Goal: Task Accomplishment & Management: Manage account settings

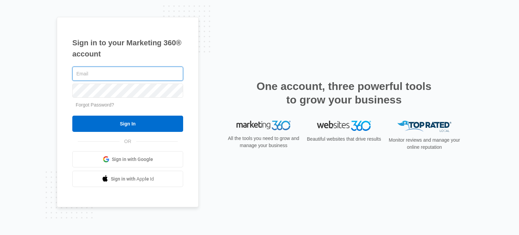
type input "[EMAIL_ADDRESS][DOMAIN_NAME]"
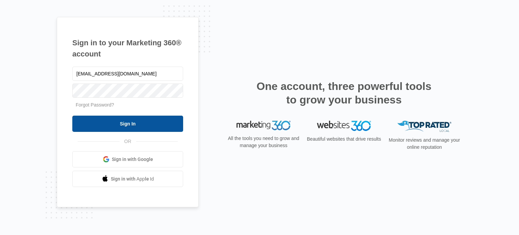
click at [160, 129] on input "Sign In" at bounding box center [127, 124] width 111 height 16
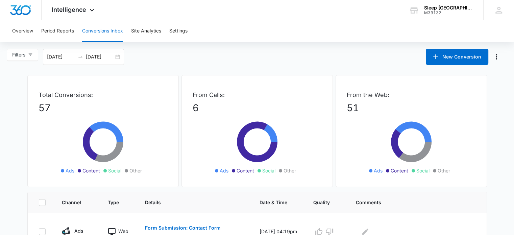
click at [115, 34] on button "Conversions Inbox" at bounding box center [102, 31] width 41 height 22
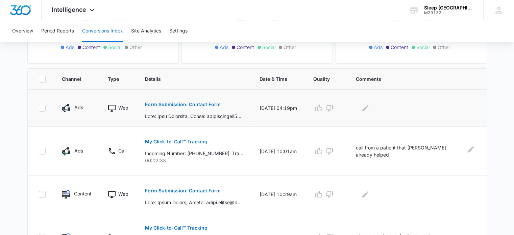
scroll to position [135, 0]
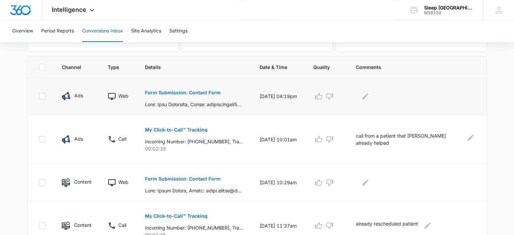
click at [175, 92] on p "Form Submission: Contact Form" at bounding box center [183, 92] width 76 height 5
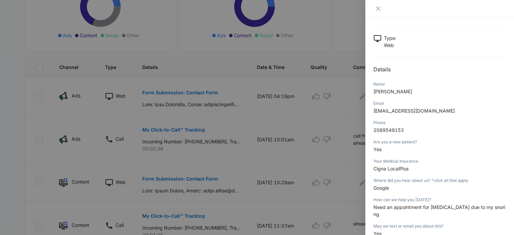
scroll to position [68, 0]
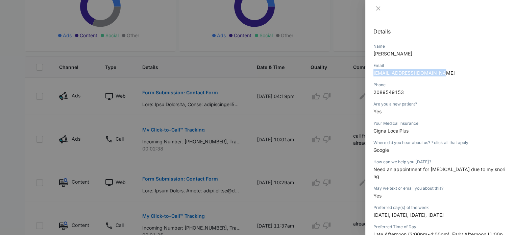
drag, startPoint x: 445, startPoint y: 73, endPoint x: 374, endPoint y: 72, distance: 71.3
click at [374, 72] on p "noaharmstrong14@gmail.com" at bounding box center [440, 72] width 133 height 7
copy span "noaharmstrong14@gmail.com"
click at [488, 114] on p "Yes" at bounding box center [440, 111] width 133 height 7
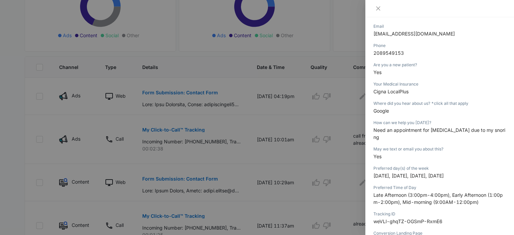
scroll to position [135, 0]
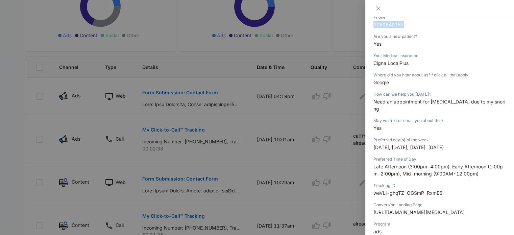
drag, startPoint x: 409, startPoint y: 24, endPoint x: 370, endPoint y: 24, distance: 38.9
click at [370, 24] on div "Form Submission: Contact Form 09/11/2025 at 04:19pm Type : Web Details Name Noa…" at bounding box center [439, 126] width 149 height 218
copy span "2089549153"
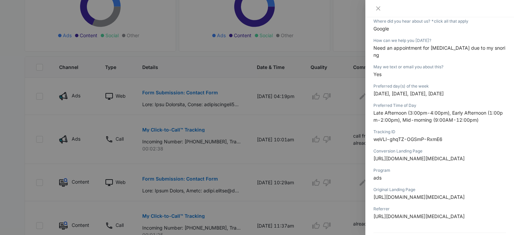
scroll to position [169, 0]
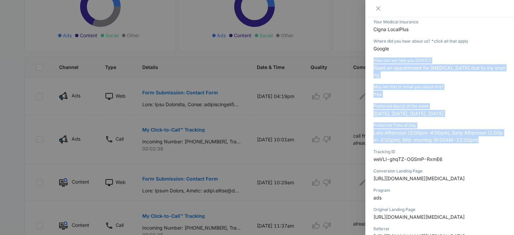
drag, startPoint x: 370, startPoint y: 58, endPoint x: 490, endPoint y: 140, distance: 145.2
click at [490, 140] on div "Form Submission: Contact Form 09/11/2025 at 04:19pm Type : Web Details Name Noa…" at bounding box center [439, 126] width 149 height 218
copy div "How can we help you today? Need an appointment for sleep study due to my snorin…"
click at [378, 8] on icon "close" at bounding box center [378, 8] width 4 height 4
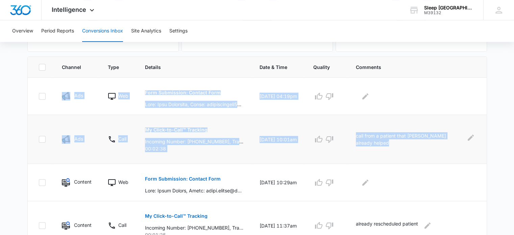
drag, startPoint x: 30, startPoint y: 78, endPoint x: 478, endPoint y: 157, distance: 455.1
click at [370, 95] on icon "Edit Comments" at bounding box center [365, 96] width 8 height 8
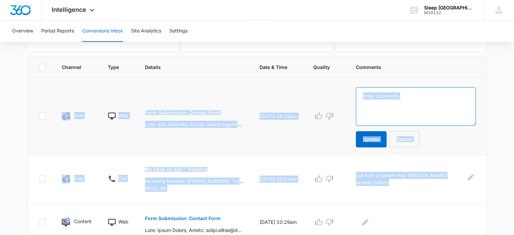
click at [444, 109] on textarea at bounding box center [416, 106] width 120 height 39
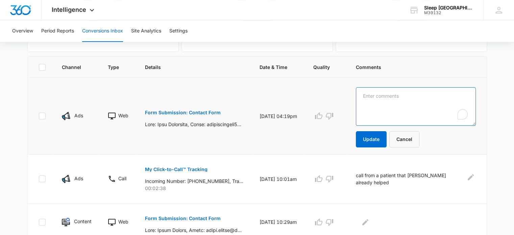
click at [427, 94] on textarea "To enrich screen reader interactions, please activate Accessibility in Grammarl…" at bounding box center [416, 106] width 120 height 39
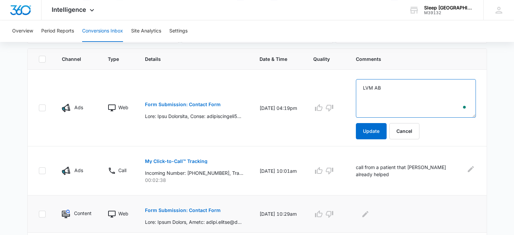
scroll to position [237, 0]
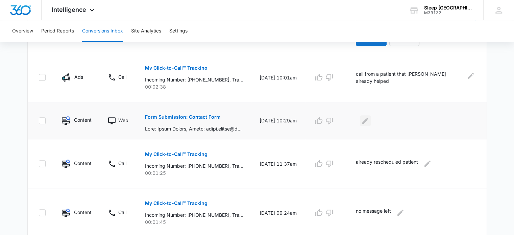
type textarea "LVM AB"
click at [370, 119] on icon "Edit Comments" at bounding box center [365, 121] width 8 height 8
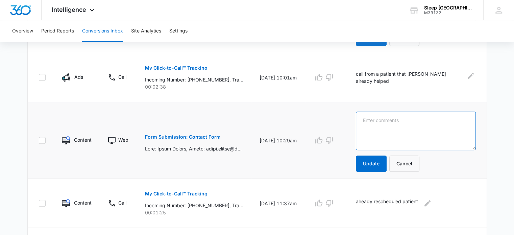
click at [383, 126] on textarea at bounding box center [416, 131] width 120 height 39
type textarea "LVM AB"
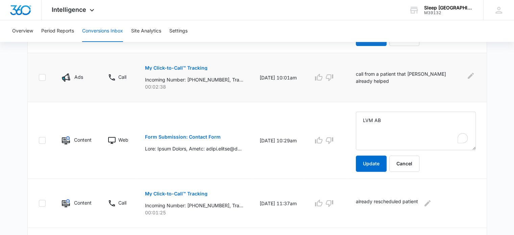
click at [242, 97] on td "My Click-to-Call™ Tracking Incoming Number: +13037158664, Tracking Number: +172…" at bounding box center [194, 77] width 115 height 49
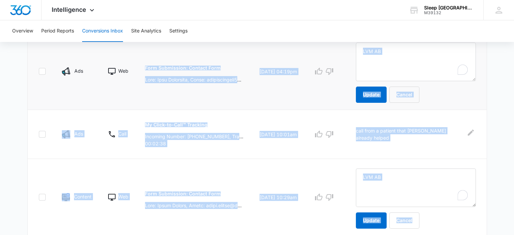
scroll to position [169, 0]
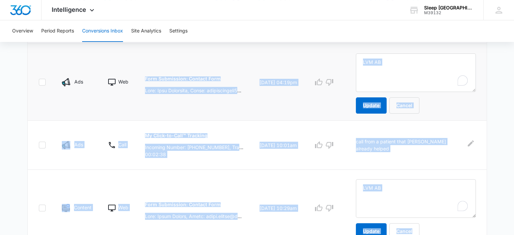
drag, startPoint x: 458, startPoint y: 175, endPoint x: 131, endPoint y: 59, distance: 346.4
click at [268, 119] on td "09/11/25 at 04:19pm" at bounding box center [279, 82] width 54 height 77
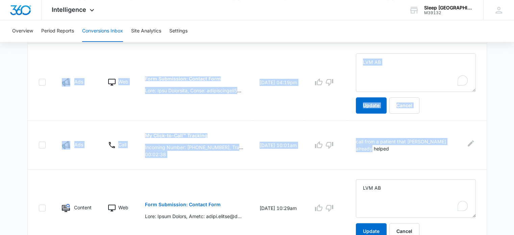
drag, startPoint x: 452, startPoint y: 159, endPoint x: 24, endPoint y: 63, distance: 438.6
click at [24, 63] on div "Total Conversions: 57 Ads Content Social Other From Calls: 6 Ads Content Social…" at bounding box center [257, 228] width 473 height 645
click at [341, 48] on td at bounding box center [326, 82] width 43 height 77
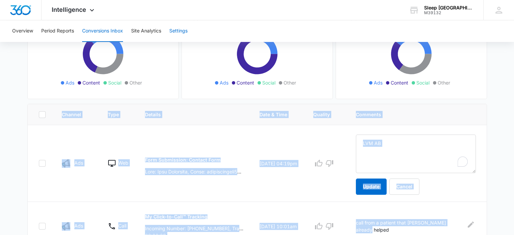
scroll to position [68, 0]
